Goal: Information Seeking & Learning: Learn about a topic

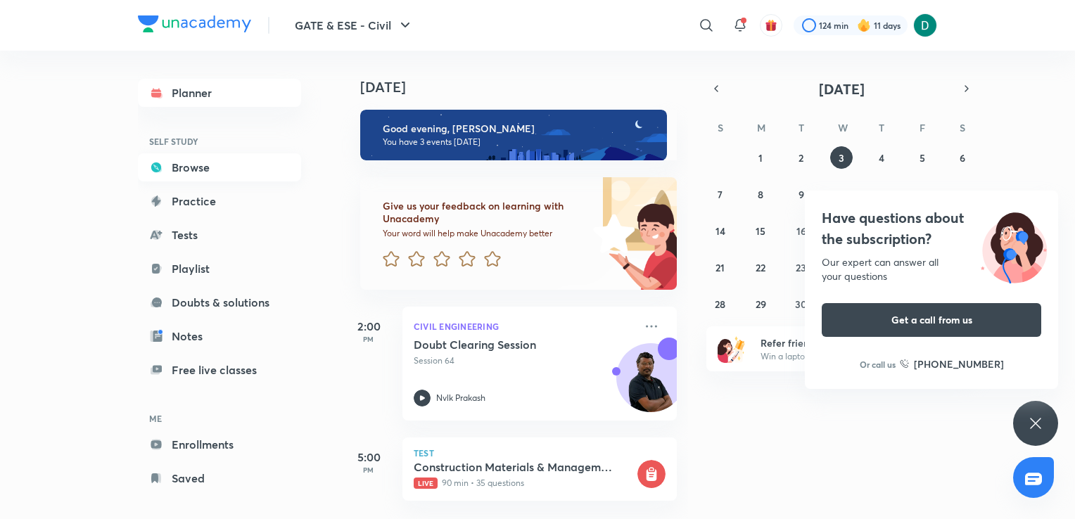
click at [210, 177] on link "Browse" at bounding box center [219, 167] width 163 height 28
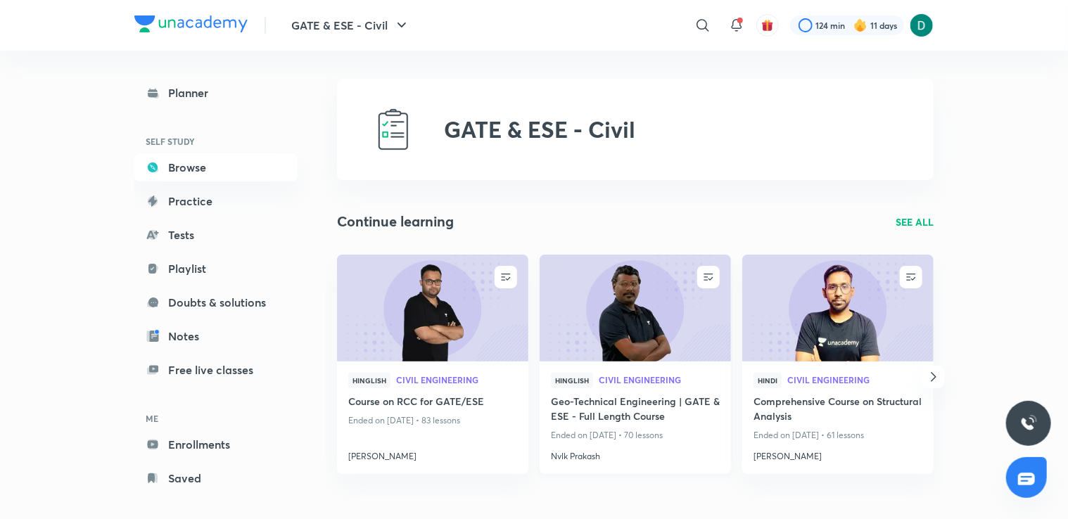
click at [640, 410] on h4 "Geo-Technical Engineering | GATE & ESE - Full Length Course" at bounding box center [635, 410] width 169 height 32
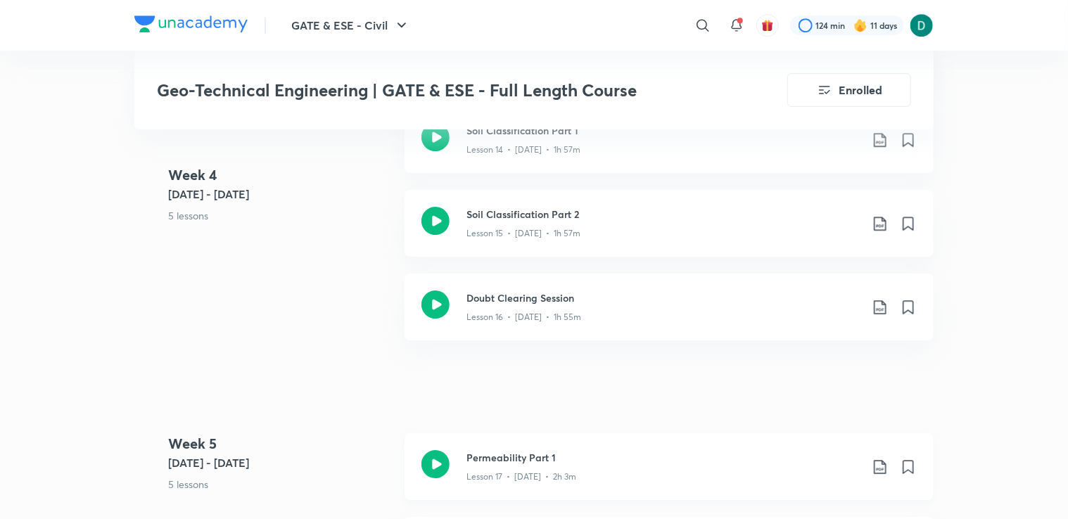
scroll to position [2227, 0]
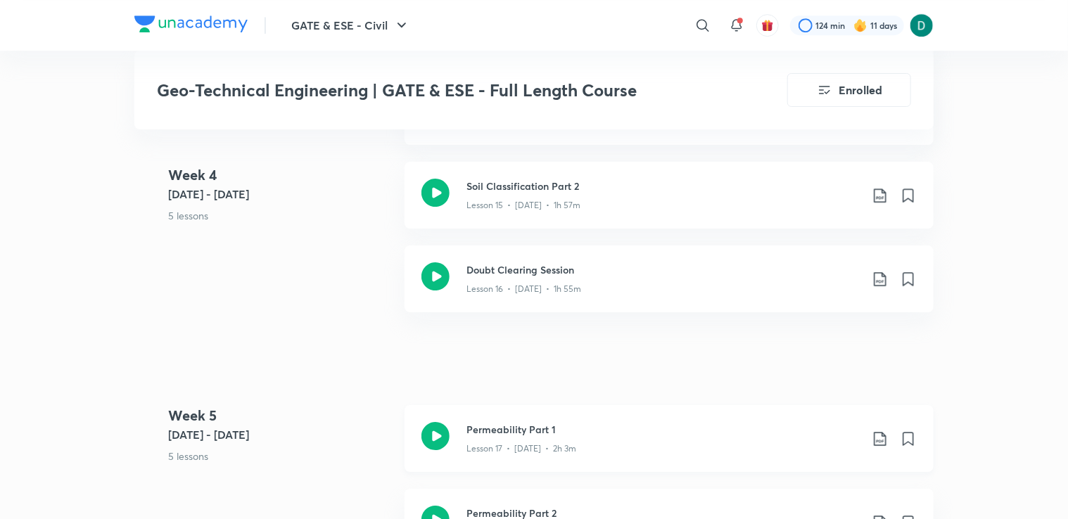
click at [598, 461] on div "Permeability Part 1 Lesson 17 • [DATE] • 2h 3m" at bounding box center [669, 438] width 529 height 67
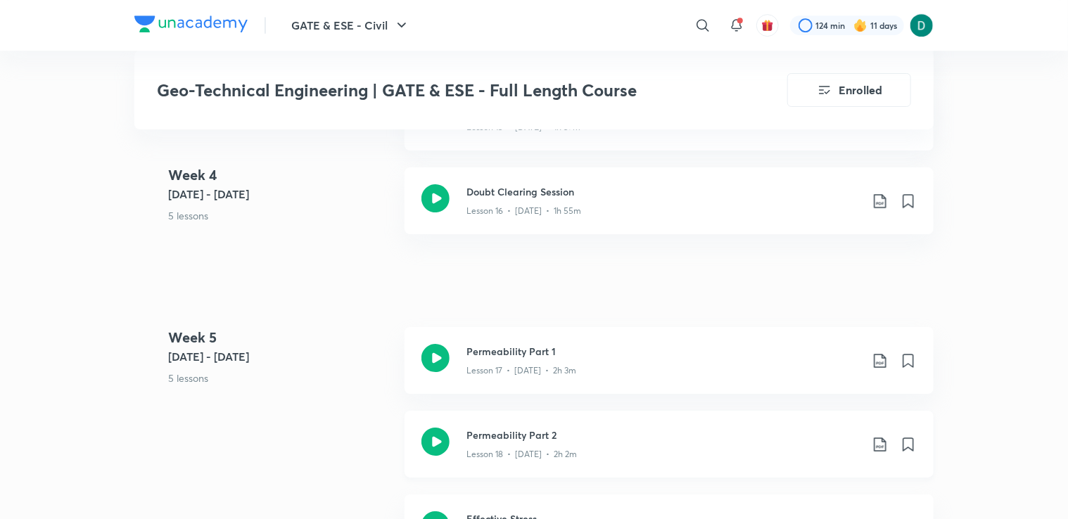
click at [448, 447] on icon at bounding box center [436, 442] width 28 height 28
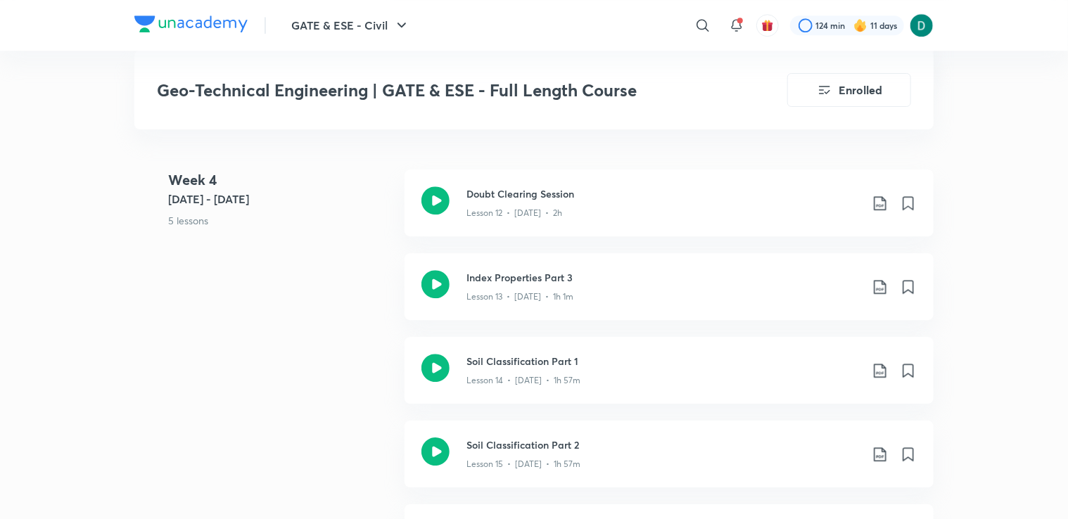
scroll to position [1972, 0]
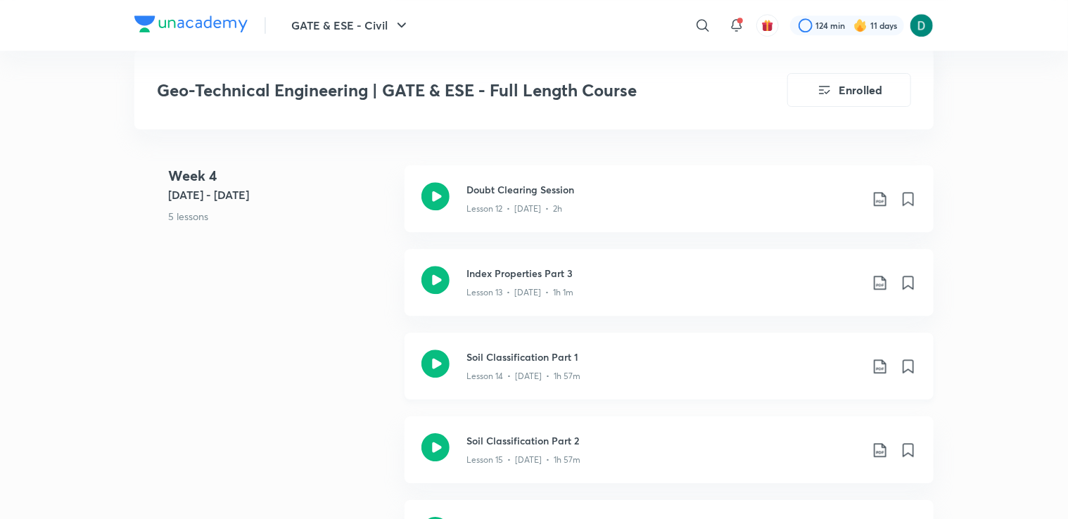
click at [464, 380] on div "Soil Classification Part 1 Lesson 14 • [DATE] • 1h 57m" at bounding box center [669, 366] width 529 height 67
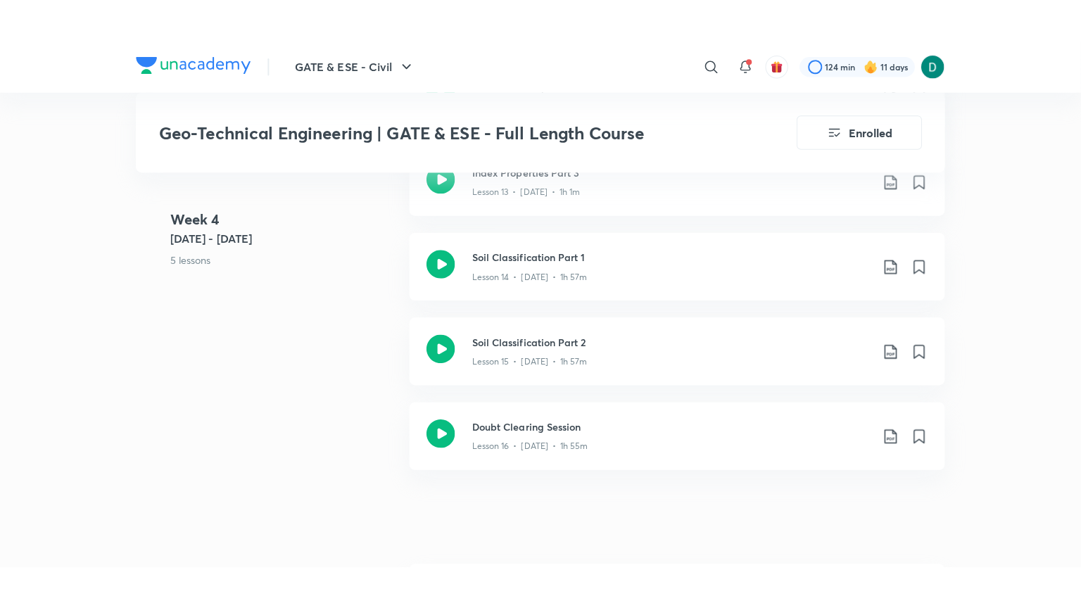
scroll to position [2114, 0]
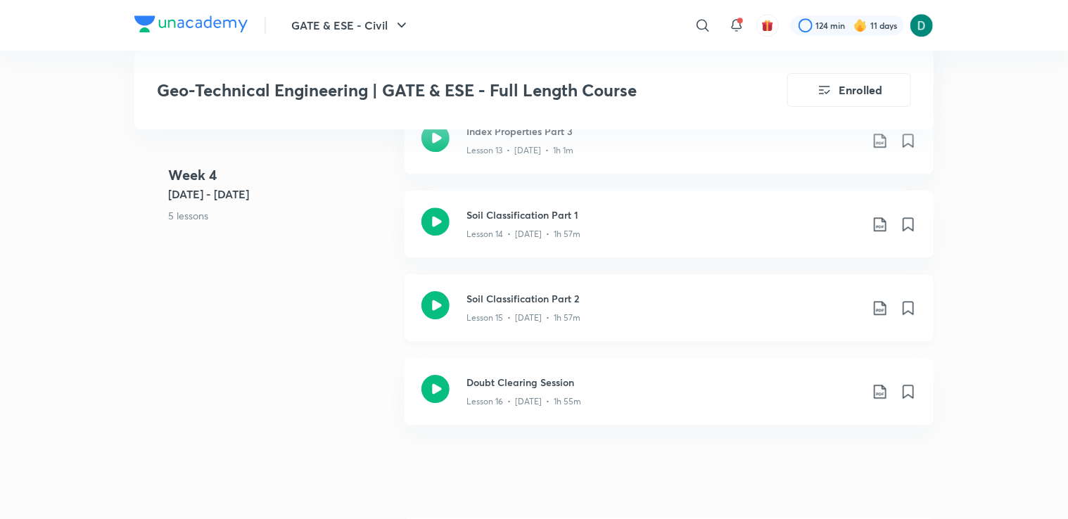
click at [513, 331] on div "Soil Classification Part 2 Lesson 15 • [DATE] • 1h 57m" at bounding box center [669, 307] width 529 height 67
